Goal: Navigation & Orientation: Find specific page/section

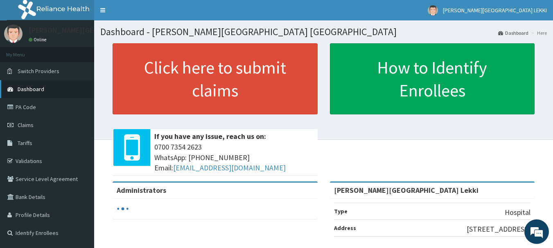
click at [80, 89] on link "Dashboard" at bounding box center [47, 89] width 94 height 18
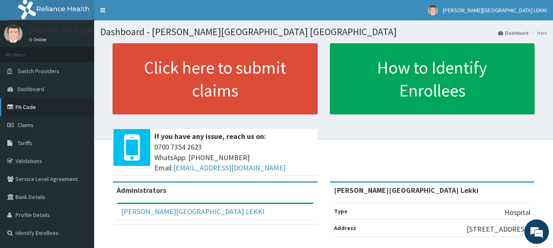
click at [50, 106] on link "PA Code" at bounding box center [47, 107] width 94 height 18
